Goal: Task Accomplishment & Management: Manage account settings

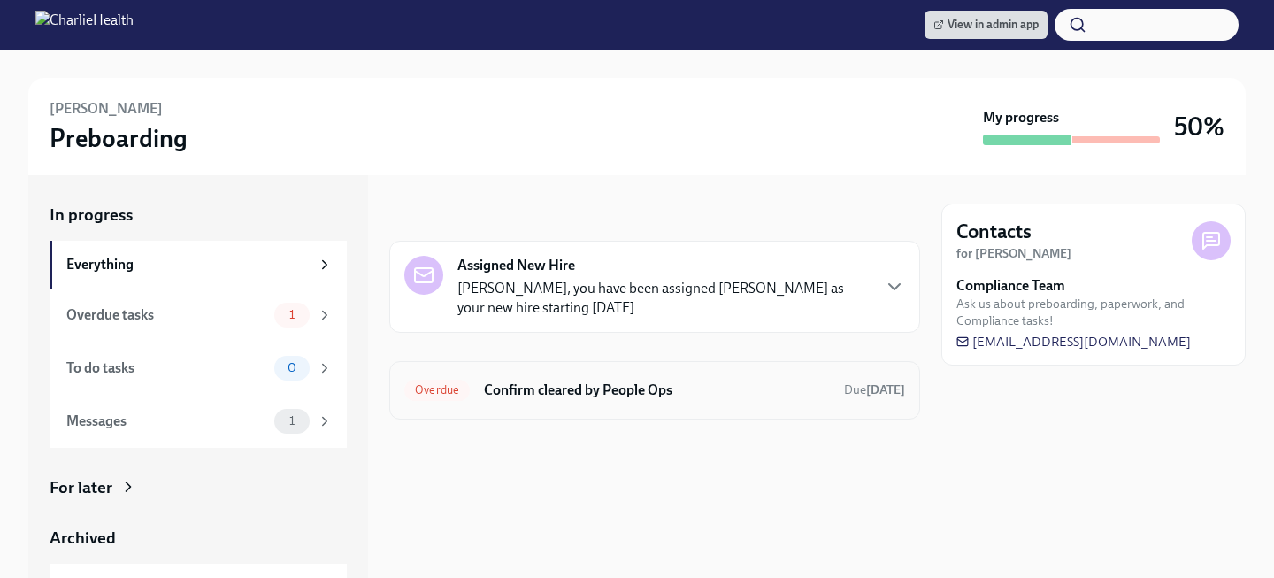
click at [567, 378] on div "Overdue Confirm cleared by People Ops Due [DATE]" at bounding box center [654, 390] width 501 height 28
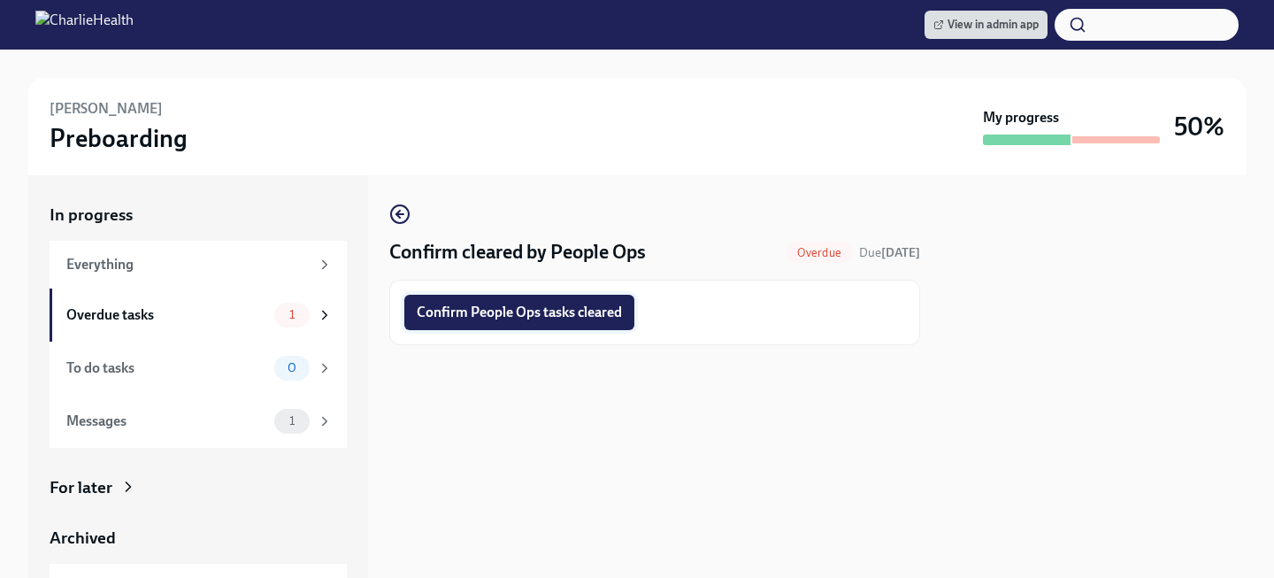
click at [550, 323] on button "Confirm People Ops tasks cleared" at bounding box center [519, 312] width 230 height 35
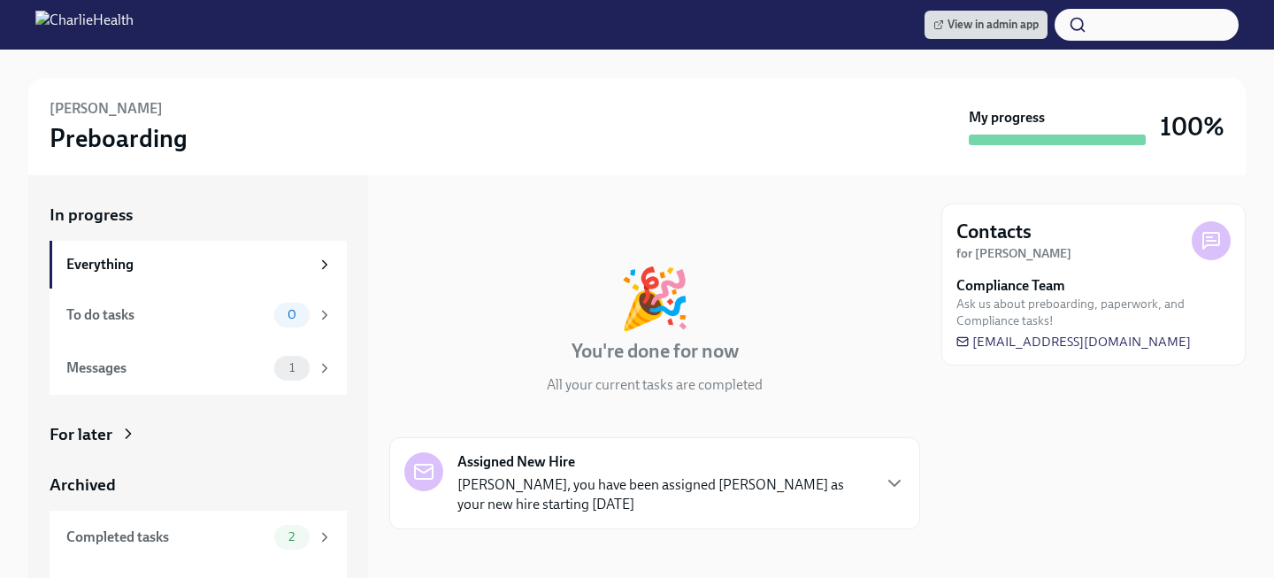
click at [209, 456] on div "In progress Everything To do tasks 0 Messages 1 For later Archived Completed ta…" at bounding box center [198, 409] width 297 height 413
click at [220, 524] on div "Completed tasks 2" at bounding box center [198, 536] width 297 height 53
